Goal: Transaction & Acquisition: Purchase product/service

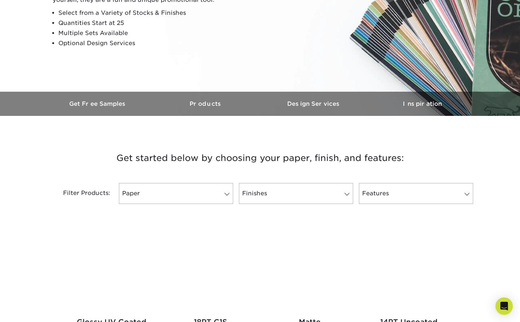
scroll to position [188, 0]
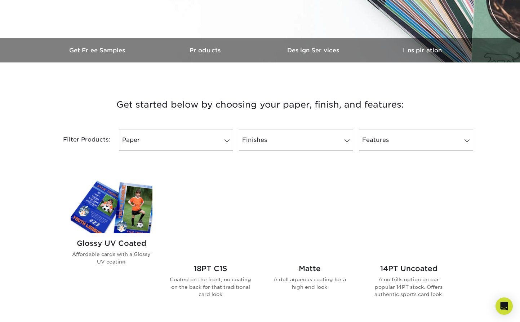
click at [184, 151] on div "Filter Products: Paper Filter by "Paper Type" Reset All Filters Apply Filters F…" at bounding box center [260, 144] width 433 height 47
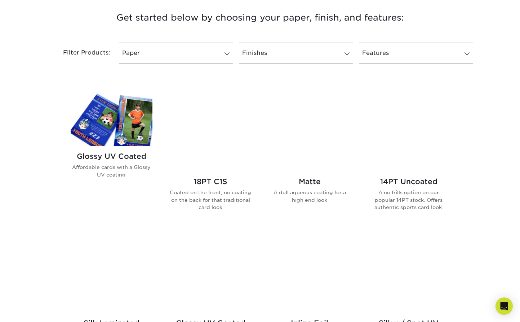
scroll to position [311, 0]
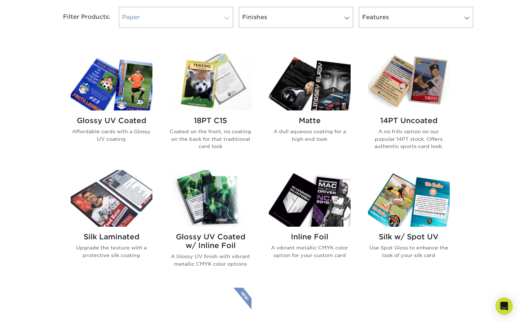
click at [176, 13] on link "Paper" at bounding box center [176, 17] width 114 height 21
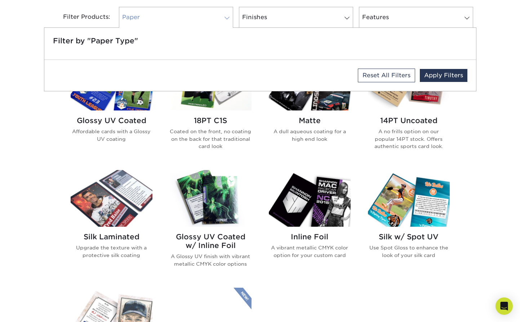
click at [185, 16] on link "Paper" at bounding box center [176, 17] width 114 height 21
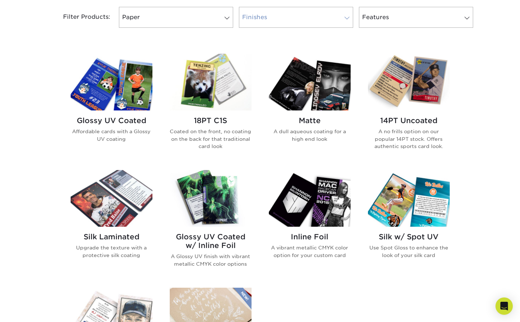
click at [288, 18] on link "Finishes" at bounding box center [296, 17] width 114 height 21
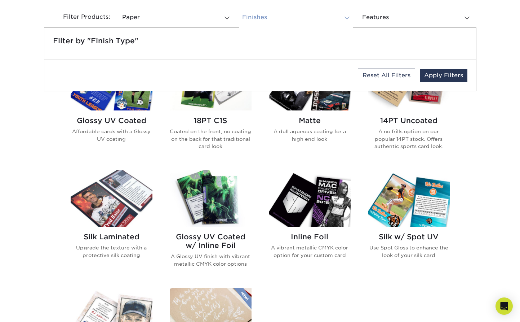
click at [270, 19] on link "Finishes" at bounding box center [296, 17] width 114 height 21
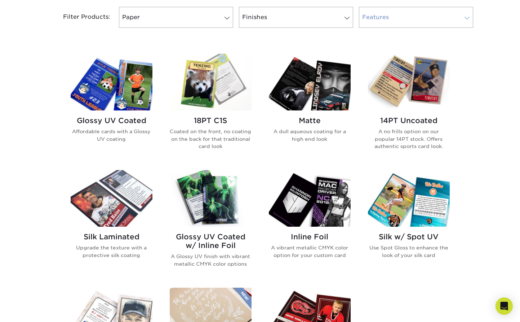
click at [442, 13] on link "Features" at bounding box center [416, 17] width 114 height 21
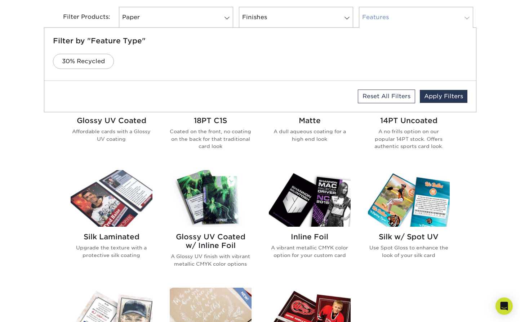
click at [402, 19] on link "Features" at bounding box center [416, 17] width 114 height 21
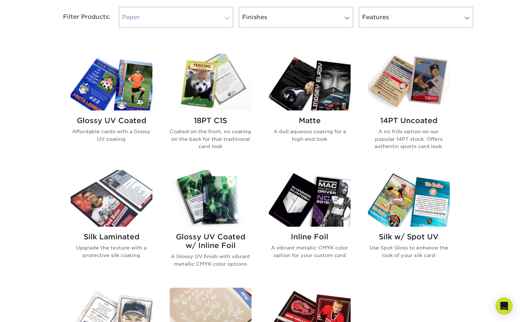
click at [164, 22] on link "Paper" at bounding box center [176, 17] width 114 height 21
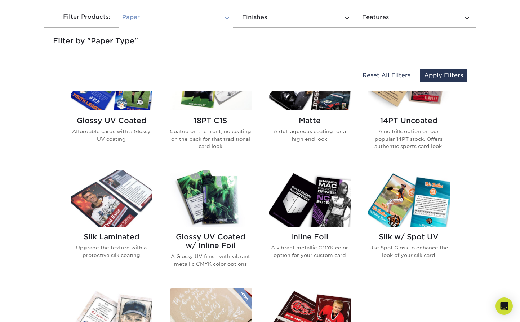
click at [135, 23] on link "Paper" at bounding box center [176, 17] width 114 height 21
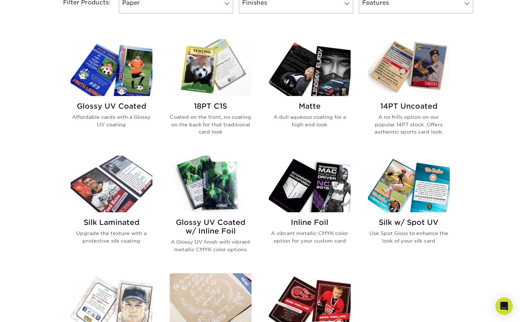
scroll to position [324, 0]
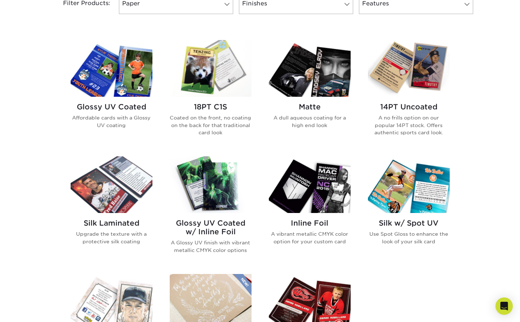
click at [437, 117] on p "A no frills option on our popular 14PT stock. Offers authentic sports card look." at bounding box center [409, 125] width 82 height 22
